Goal: Find specific page/section: Find specific page/section

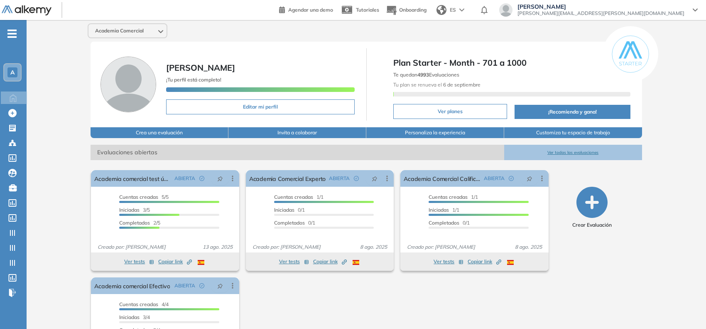
click at [14, 74] on span "A" at bounding box center [12, 72] width 4 height 7
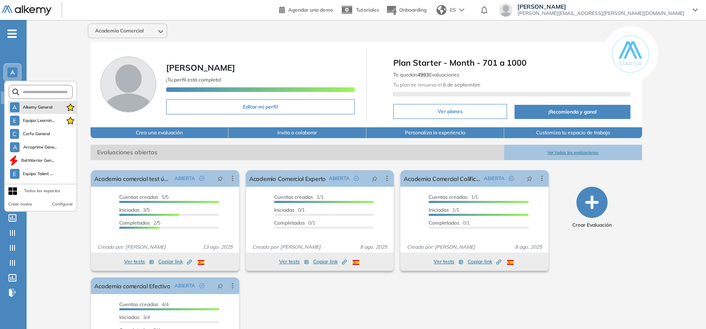
click at [36, 101] on li "A Alkemy General" at bounding box center [42, 107] width 68 height 13
click at [40, 107] on span "Alkemy General" at bounding box center [38, 107] width 30 height 7
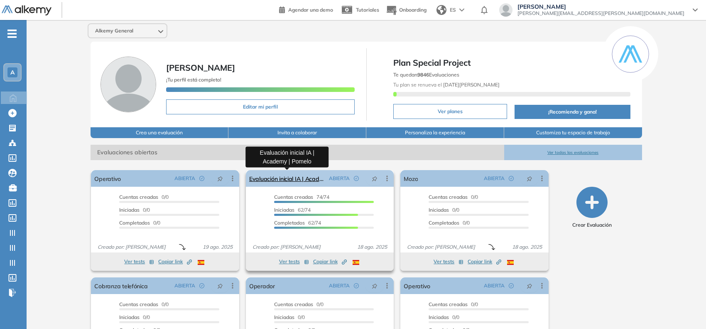
click at [288, 175] on link "Evaluación inicial IA | Academy | Pomelo" at bounding box center [287, 178] width 77 height 17
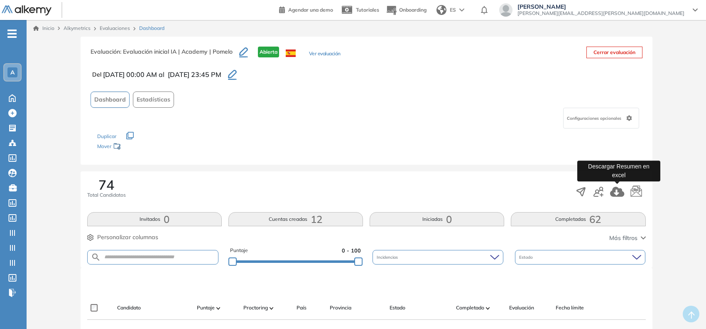
click at [616, 192] on icon "button" at bounding box center [617, 192] width 15 height 10
click at [9, 32] on span "-" at bounding box center [11, 33] width 9 height 7
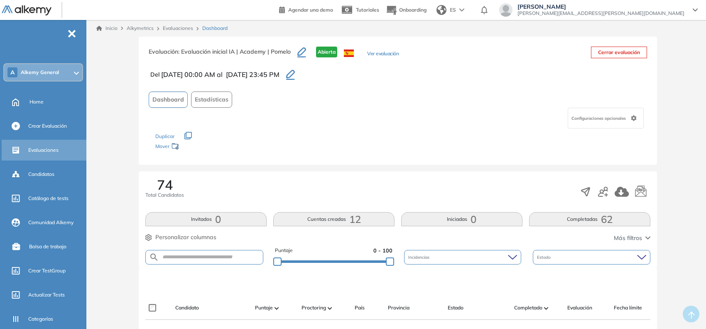
click at [37, 150] on span "Evaluaciones" at bounding box center [43, 149] width 30 height 7
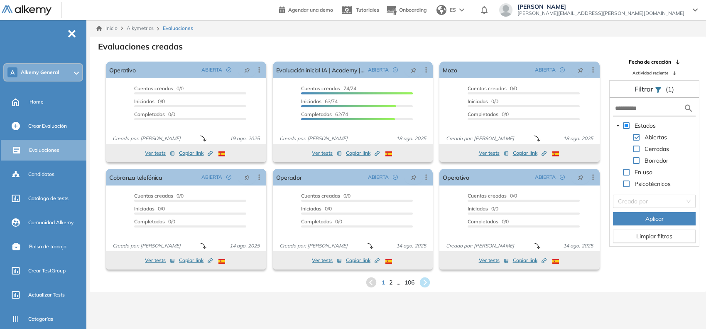
click at [42, 71] on span "Alkemy General" at bounding box center [40, 72] width 38 height 7
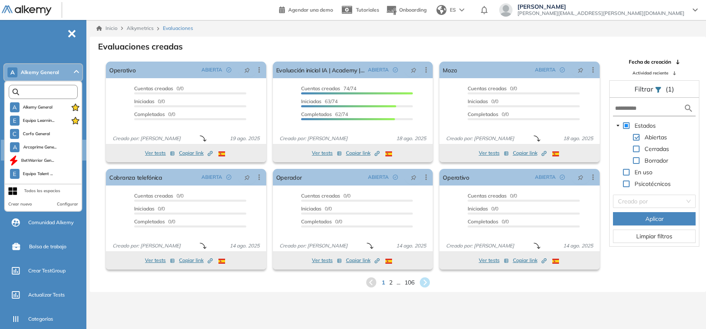
click at [45, 89] on input "text" at bounding box center [45, 92] width 52 height 6
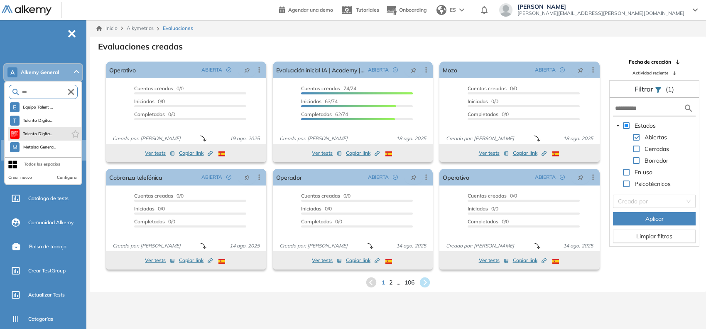
type input "***"
click at [57, 133] on li "Talento Digita..." at bounding box center [44, 133] width 73 height 13
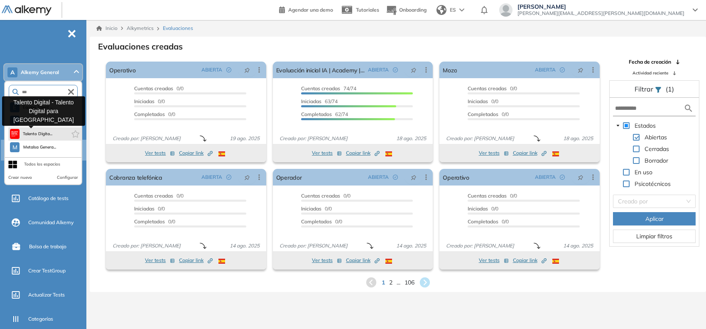
click at [47, 133] on span "Talento Digita..." at bounding box center [38, 133] width 30 height 7
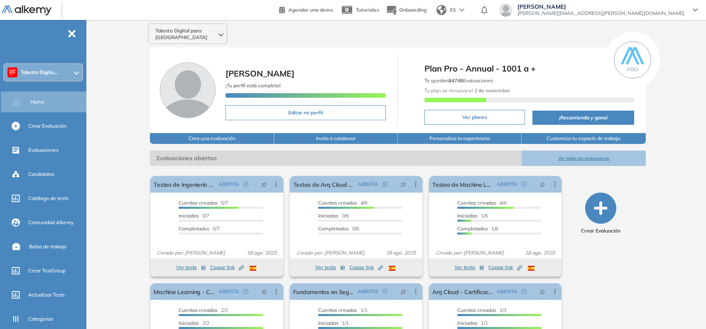
scroll to position [58, 0]
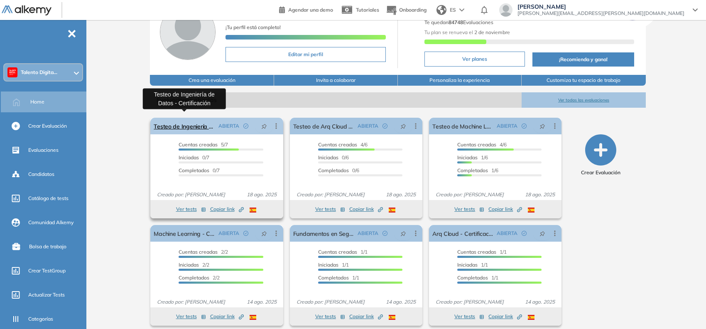
click at [196, 123] on link "Testeo de Ingeniería de Datos - Certificación" at bounding box center [184, 126] width 61 height 17
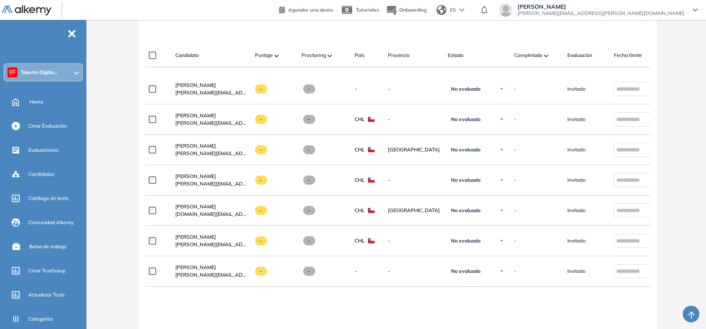
scroll to position [252, 0]
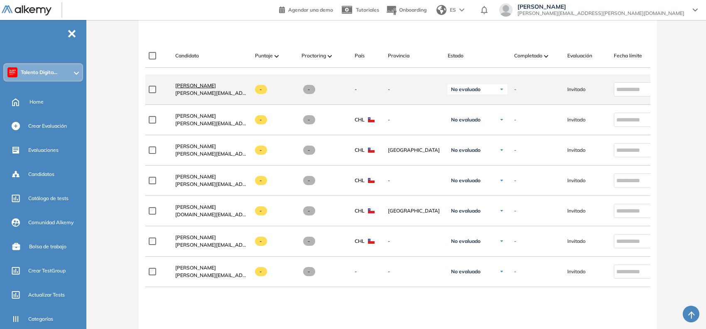
click at [190, 88] on span "[PERSON_NAME]" at bounding box center [195, 85] width 41 height 6
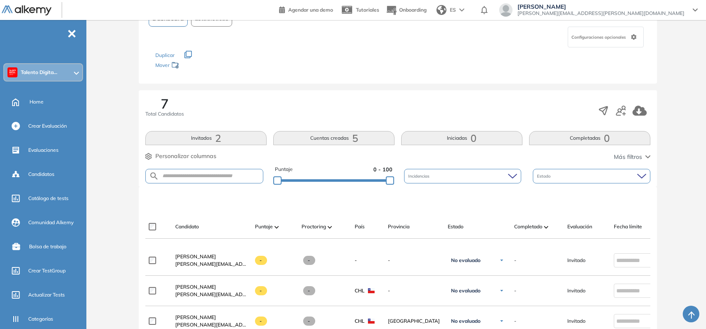
scroll to position [84, 0]
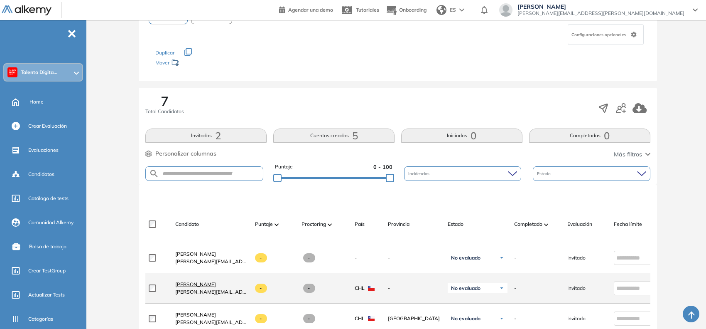
click at [201, 286] on span "[PERSON_NAME]" at bounding box center [195, 284] width 41 height 6
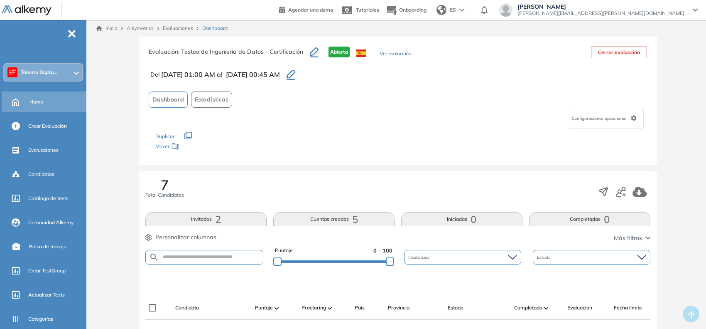
click at [47, 95] on div "Home" at bounding box center [57, 102] width 55 height 14
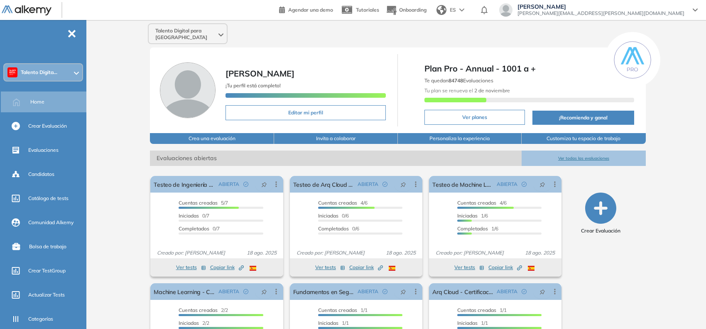
scroll to position [58, 0]
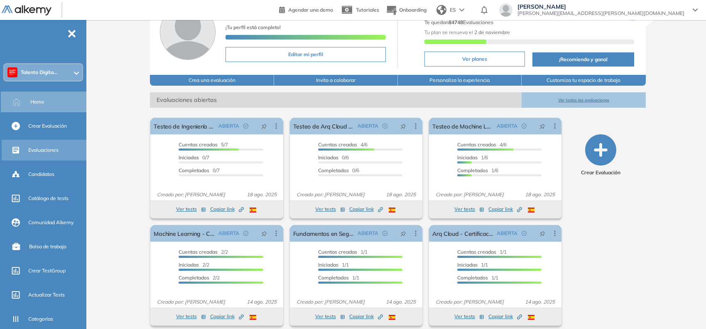
click at [54, 156] on div "Evaluaciones" at bounding box center [45, 150] width 86 height 21
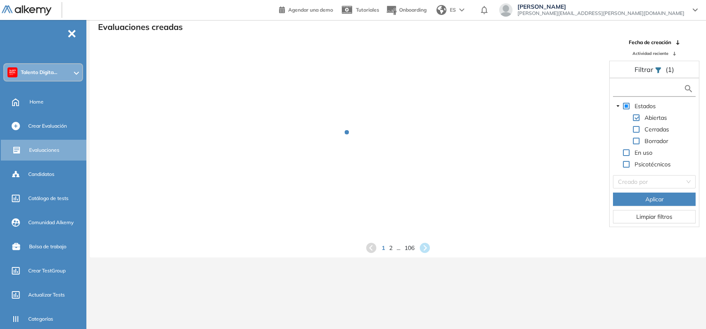
click at [646, 90] on input "text" at bounding box center [649, 88] width 69 height 9
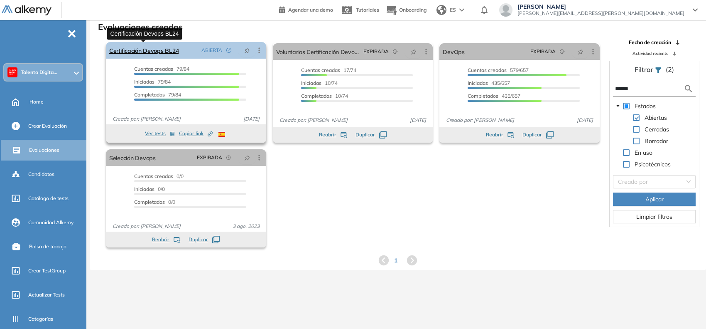
type input "******"
click at [172, 49] on link "Certificación Devops BL24" at bounding box center [143, 50] width 69 height 17
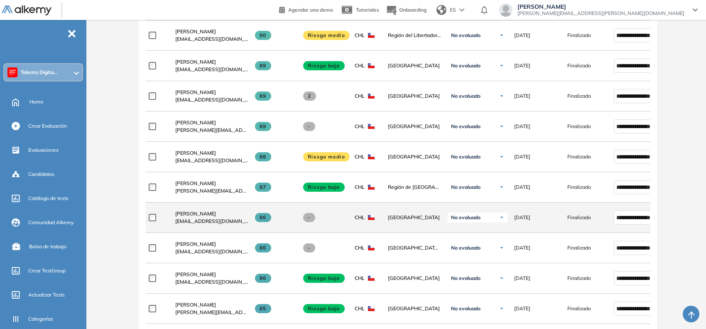
scroll to position [1038, 0]
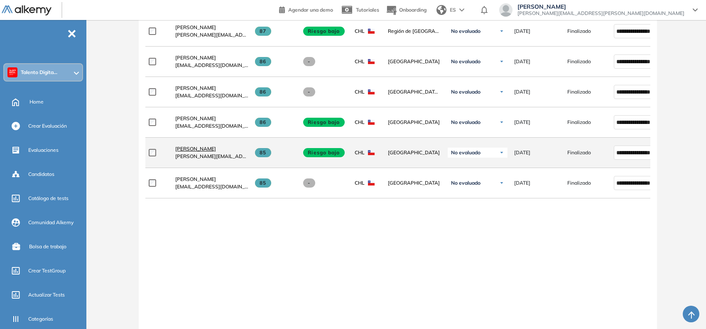
click at [199, 152] on span "[PERSON_NAME]" at bounding box center [195, 148] width 41 height 6
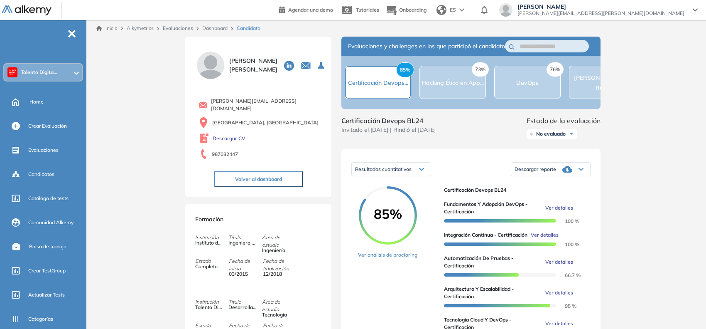
click at [222, 28] on link "Dashboard" at bounding box center [214, 28] width 25 height 6
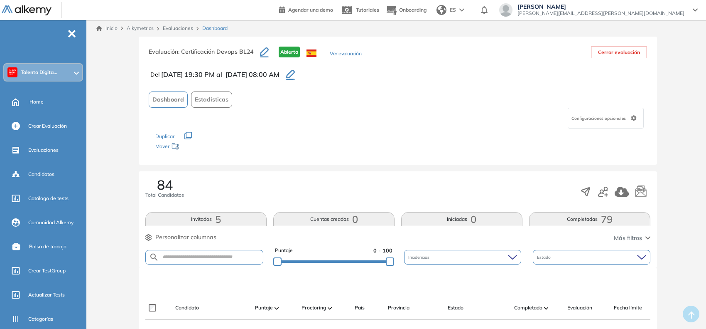
click at [215, 101] on span "Estadísticas" at bounding box center [212, 99] width 34 height 9
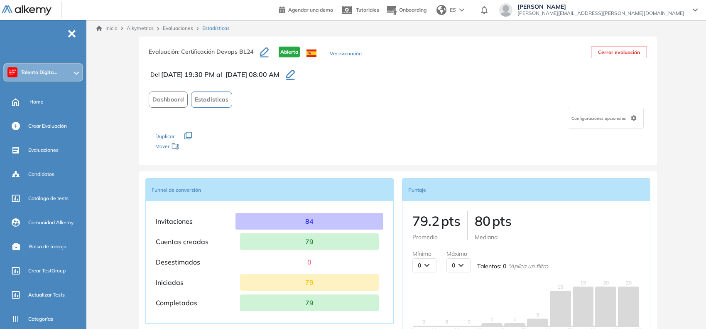
click at [180, 28] on link "Evaluaciones" at bounding box center [178, 28] width 30 height 6
